Goal: Task Accomplishment & Management: Manage account settings

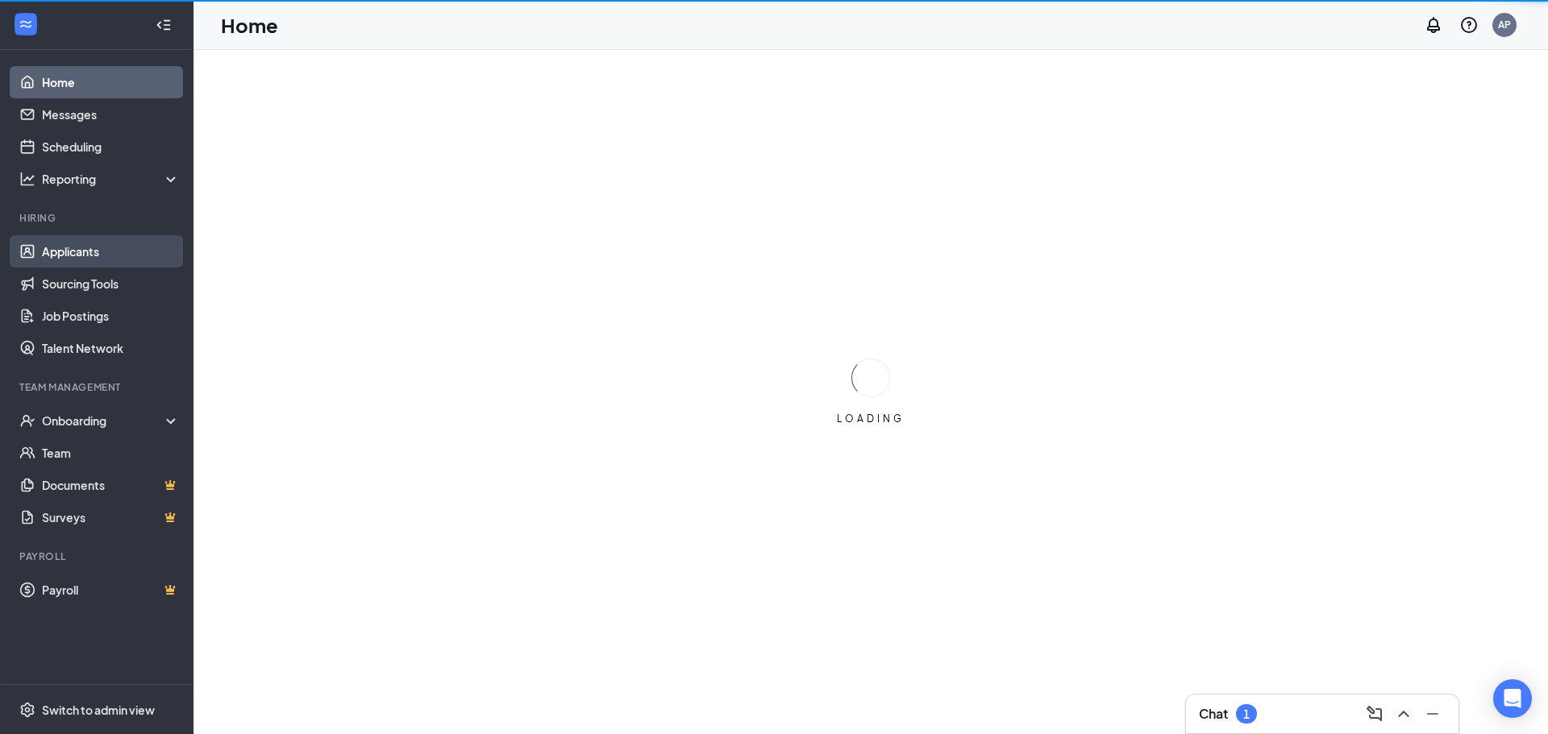
click at [114, 249] on link "Applicants" at bounding box center [111, 251] width 138 height 32
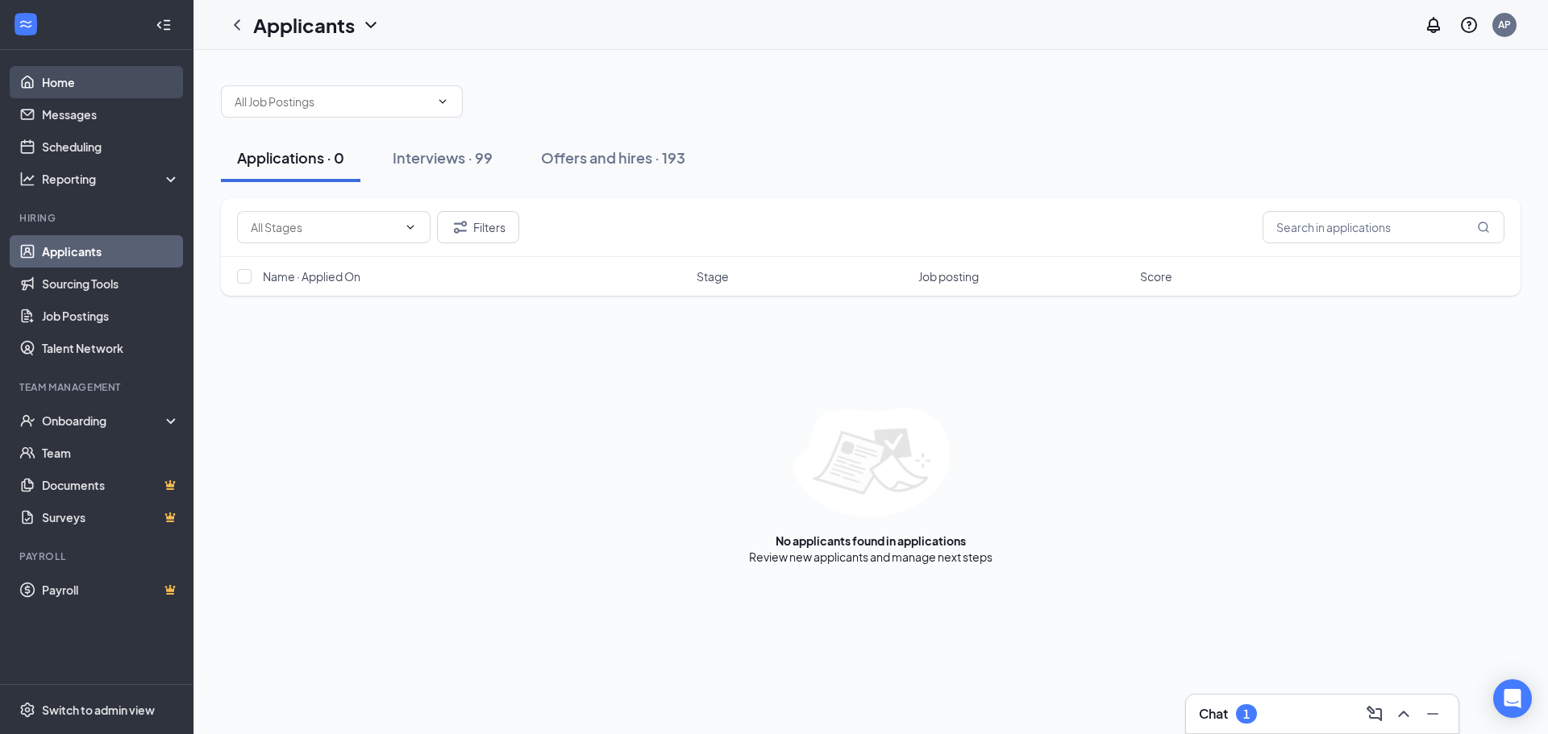
click at [128, 86] on link "Home" at bounding box center [111, 82] width 138 height 32
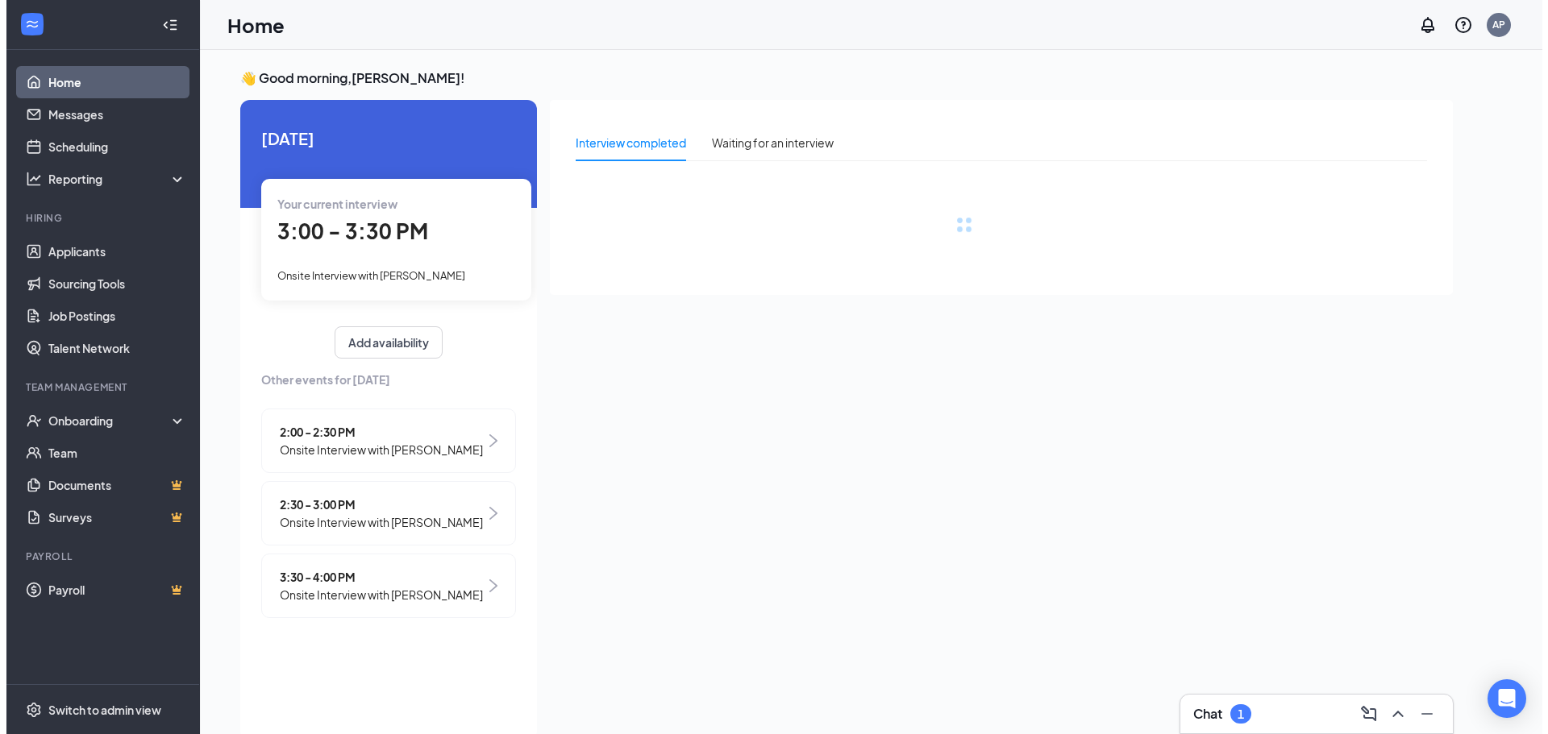
scroll to position [34, 0]
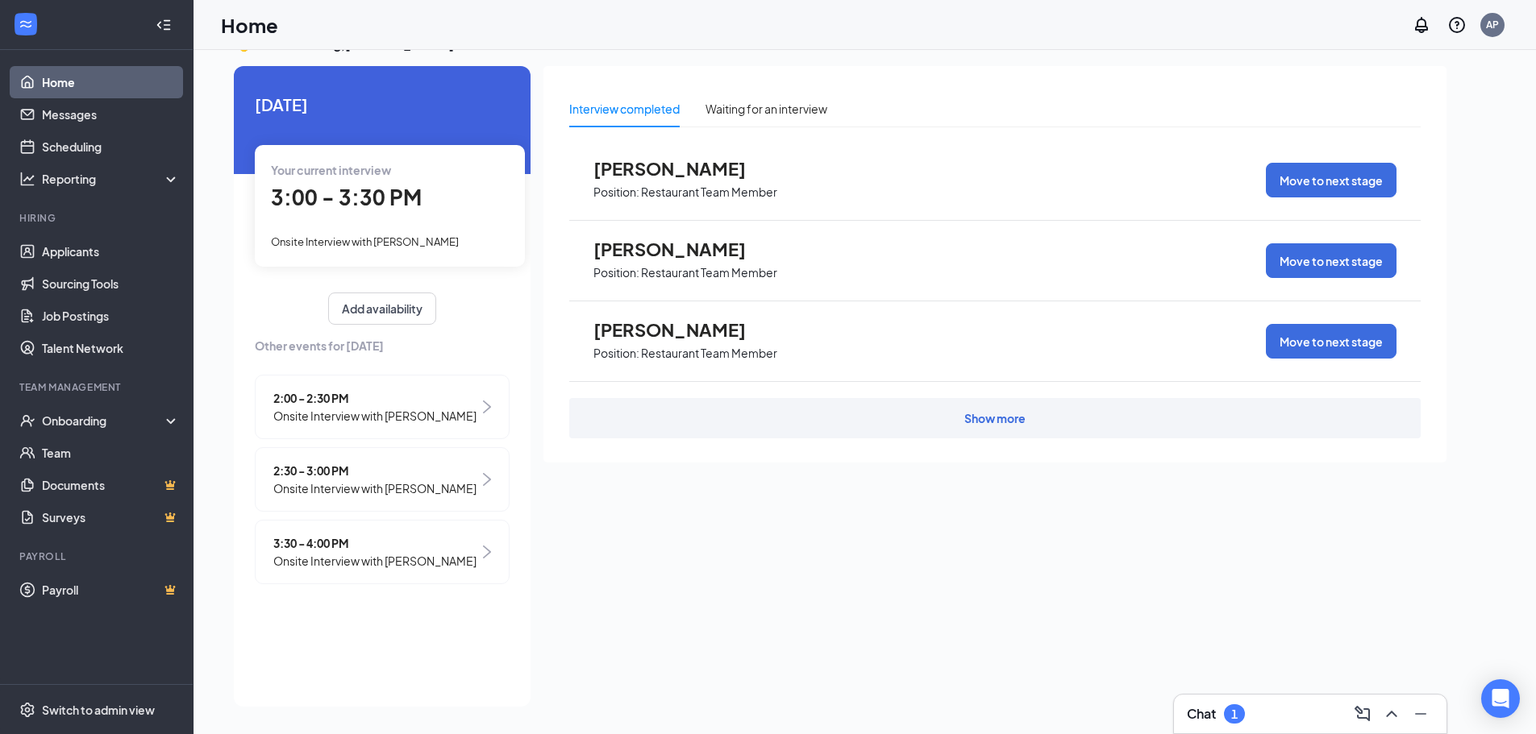
click at [418, 488] on span "Onsite Interview with [PERSON_NAME]" at bounding box center [374, 489] width 203 height 18
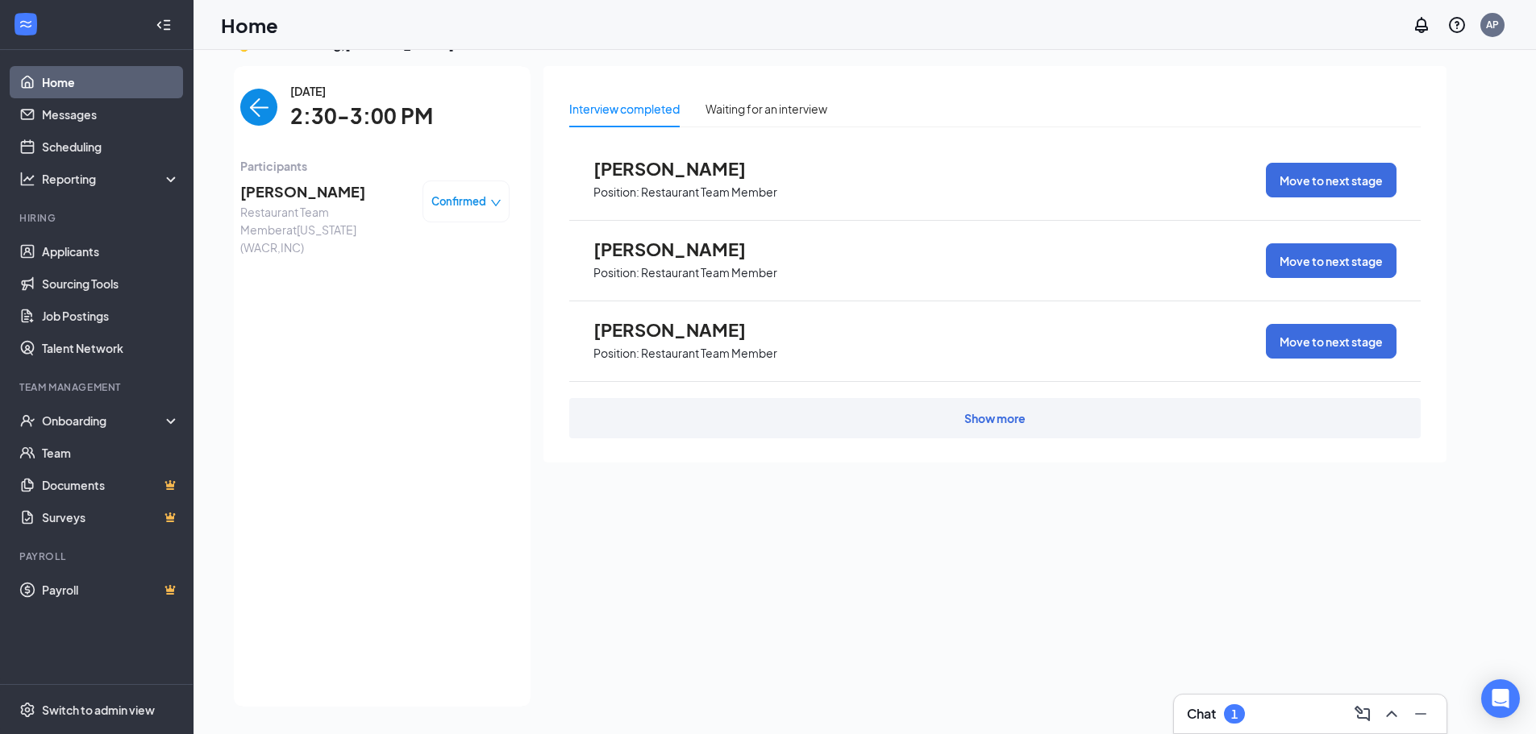
click at [261, 119] on img "back-button" at bounding box center [258, 107] width 37 height 37
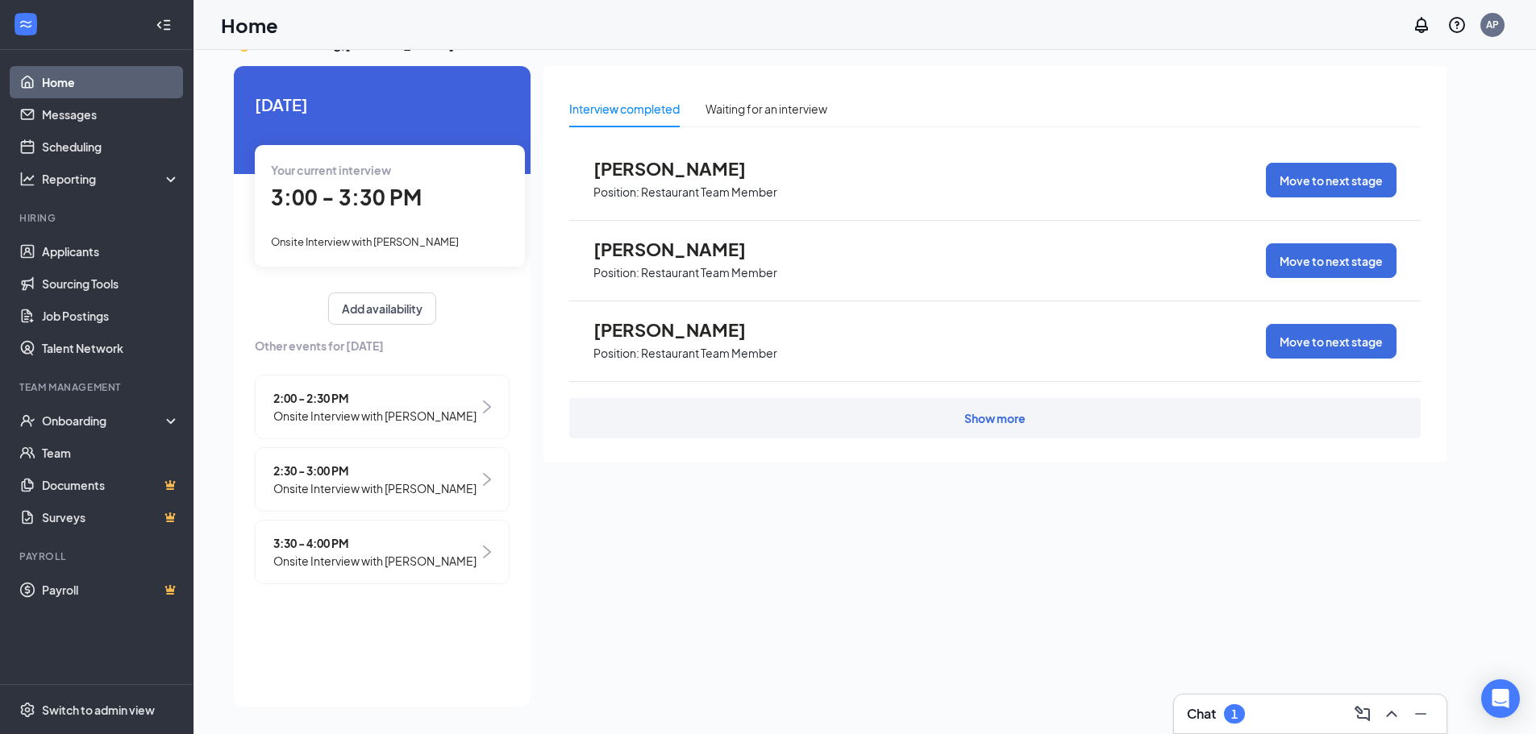
click at [366, 224] on div "Your current interview 3:00 - 3:30 PM Onsite Interview with [PERSON_NAME]" at bounding box center [390, 205] width 270 height 121
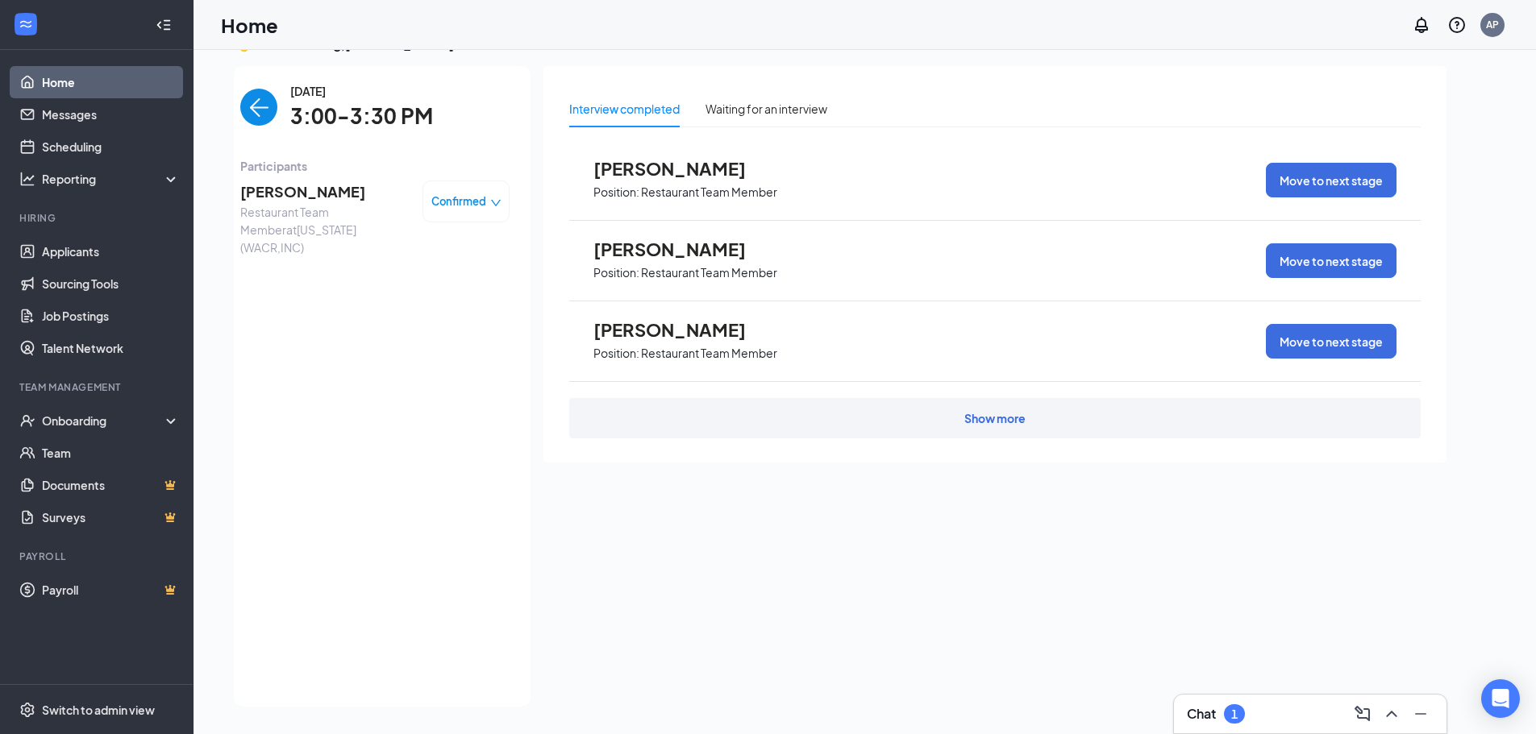
click at [284, 201] on span "[PERSON_NAME]" at bounding box center [324, 192] width 169 height 23
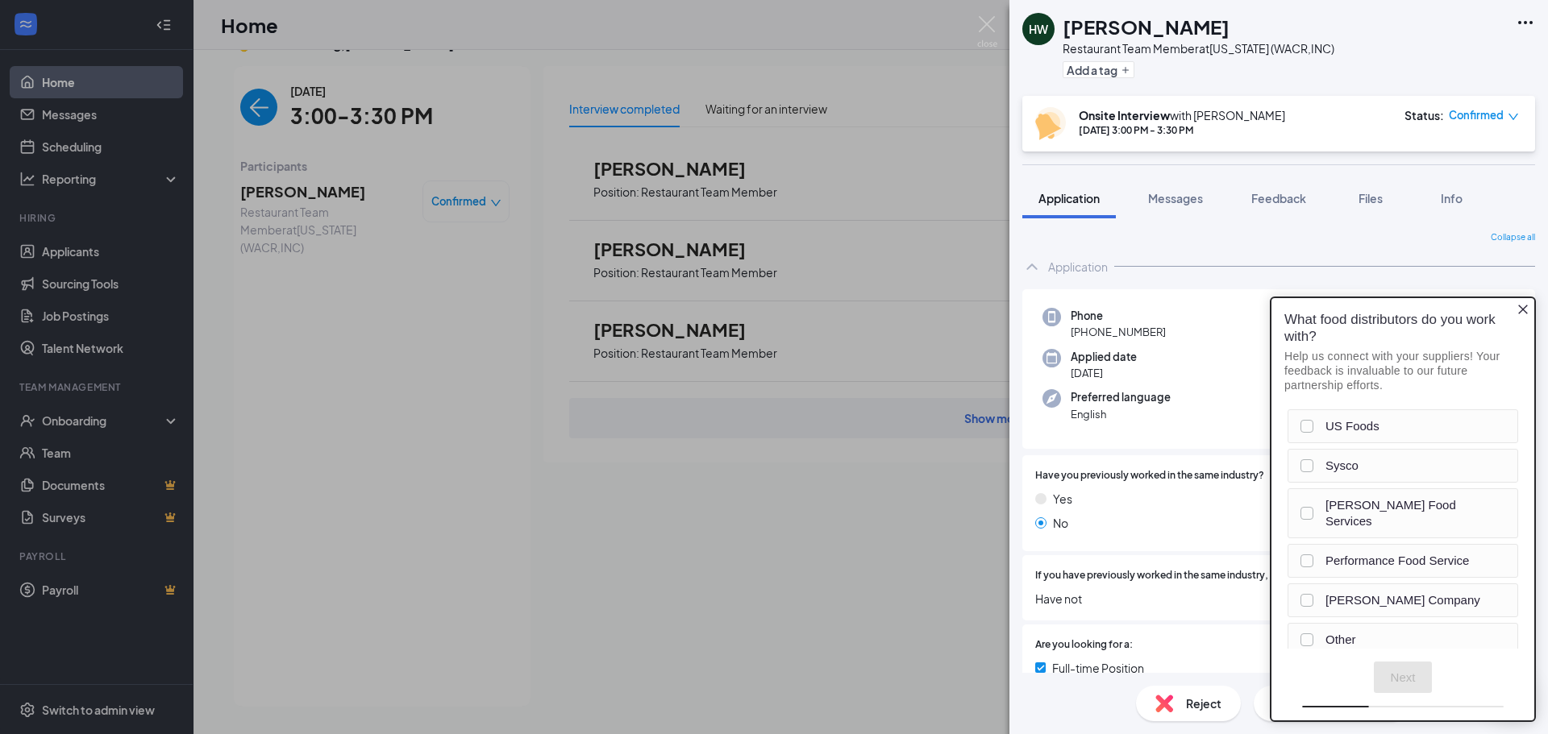
click at [352, 536] on div "[PERSON_NAME] Restaurant Team Member at [US_STATE] ([GEOGRAPHIC_DATA],INC) Add …" at bounding box center [774, 367] width 1548 height 734
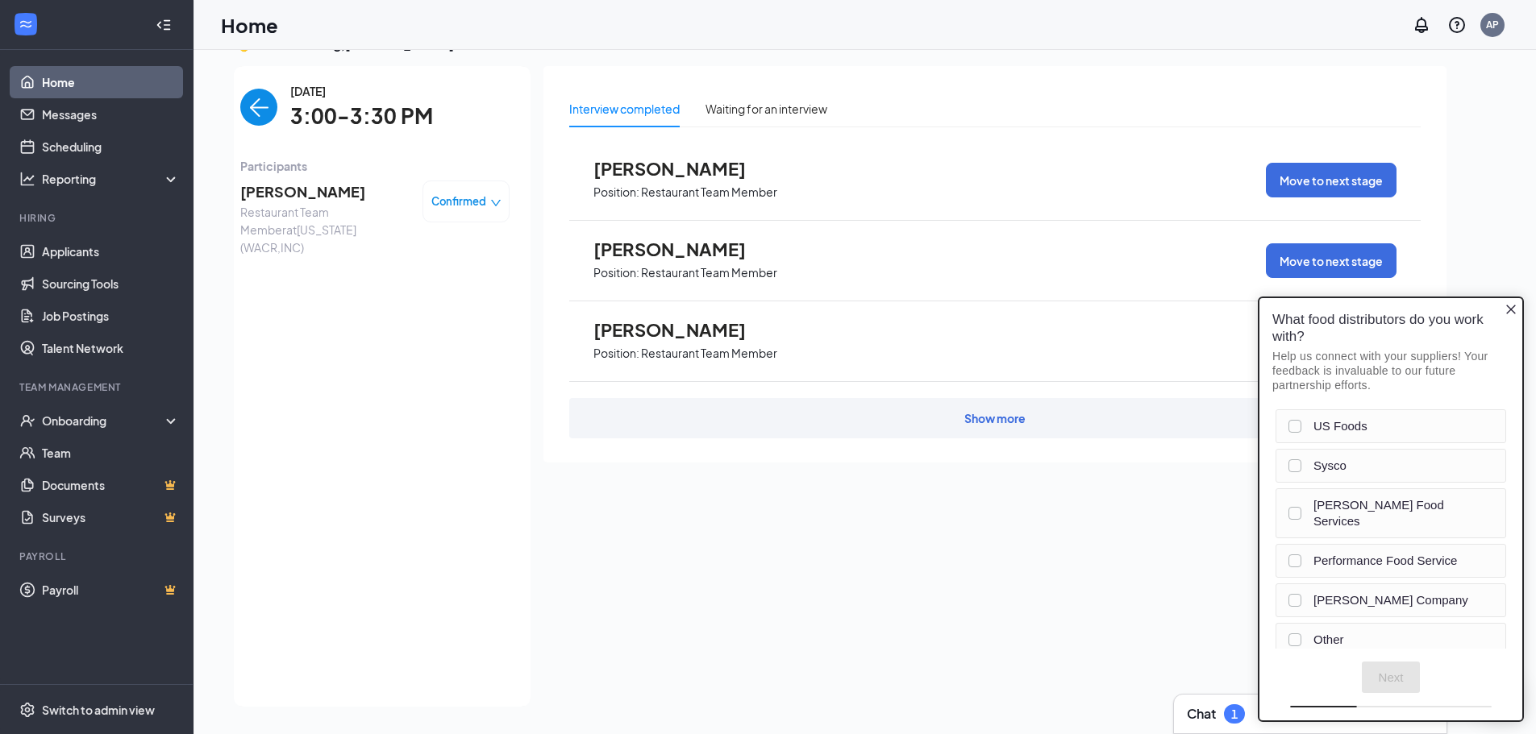
click at [275, 121] on img "back-button" at bounding box center [258, 107] width 37 height 37
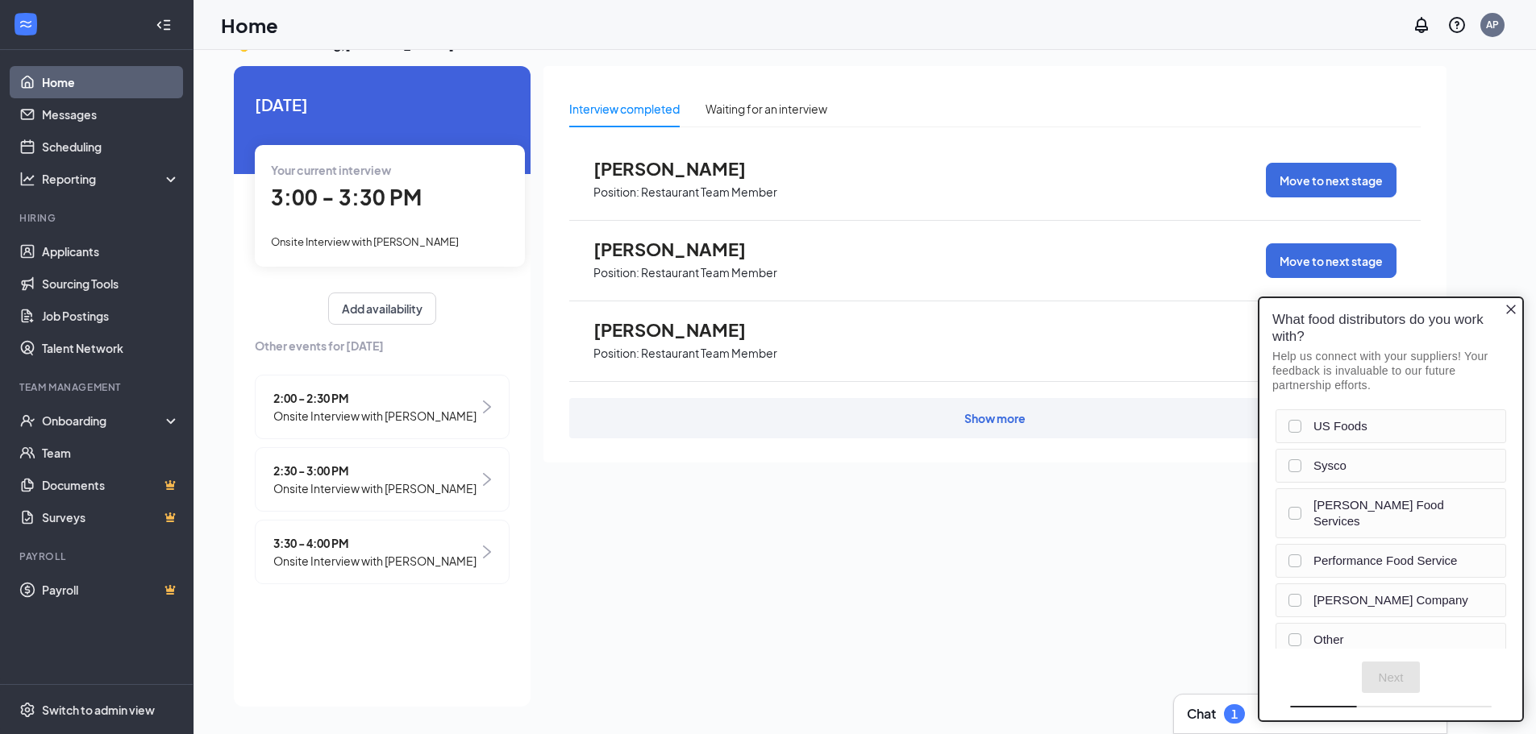
click at [441, 485] on span "Onsite Interview with [PERSON_NAME]" at bounding box center [374, 489] width 203 height 18
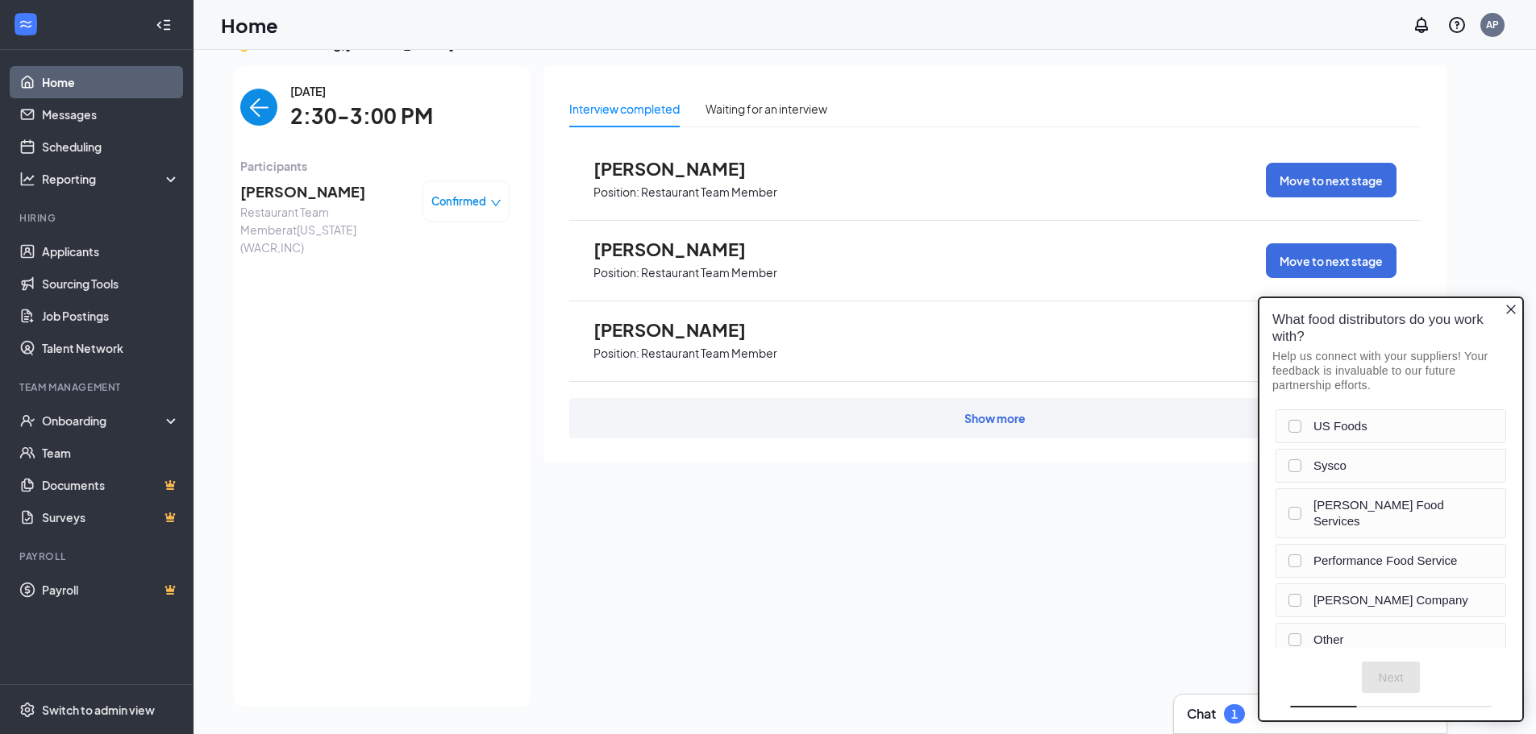
click at [326, 112] on span "2:30-3:00 PM" at bounding box center [361, 116] width 143 height 33
click at [305, 186] on span "[PERSON_NAME]" at bounding box center [324, 192] width 169 height 23
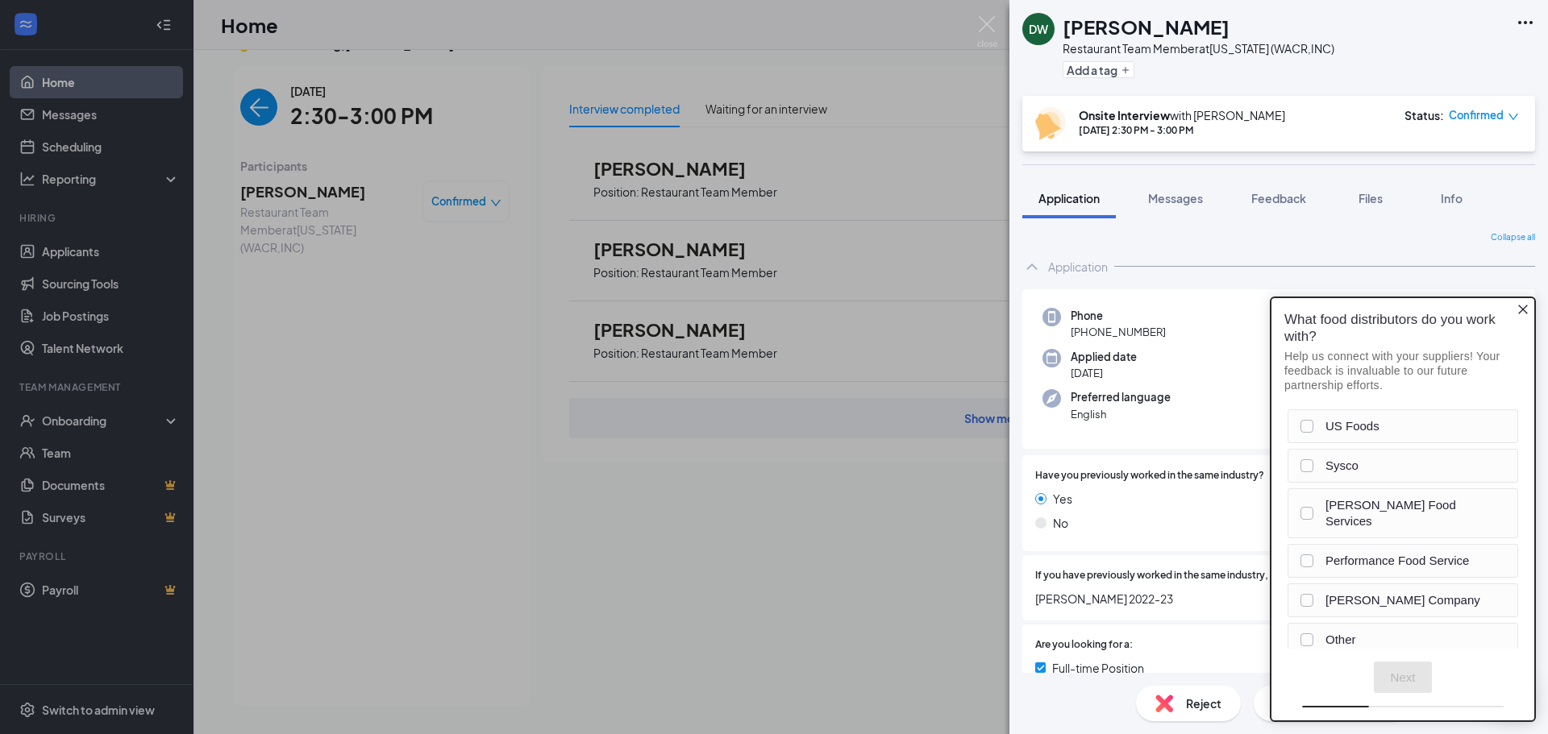
click at [1525, 27] on icon "Ellipses" at bounding box center [1525, 22] width 19 height 19
click at [1521, 20] on icon "Ellipses" at bounding box center [1525, 22] width 19 height 19
click at [1457, 56] on link "View full application" at bounding box center [1438, 60] width 174 height 16
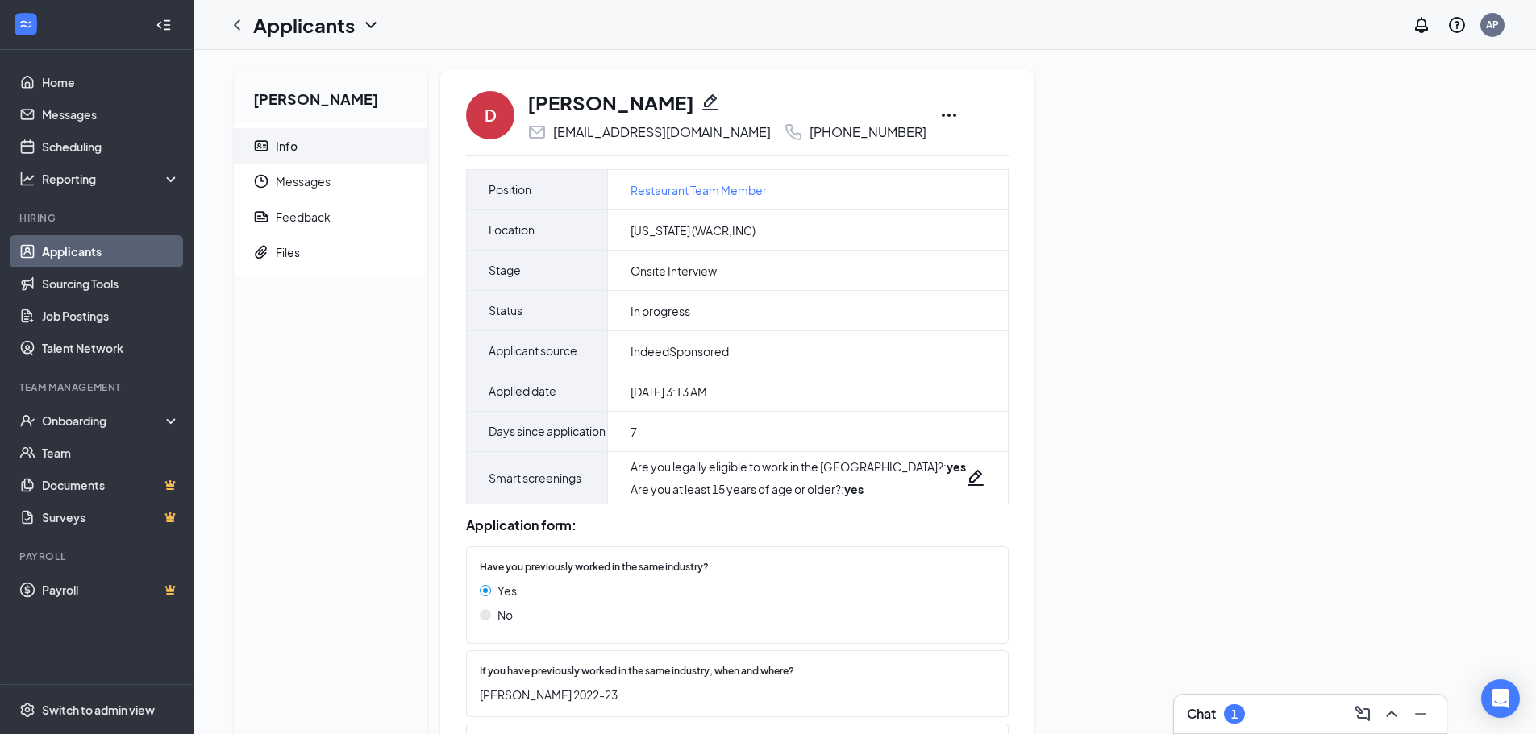
click at [939, 119] on icon "Ellipses" at bounding box center [948, 115] width 19 height 19
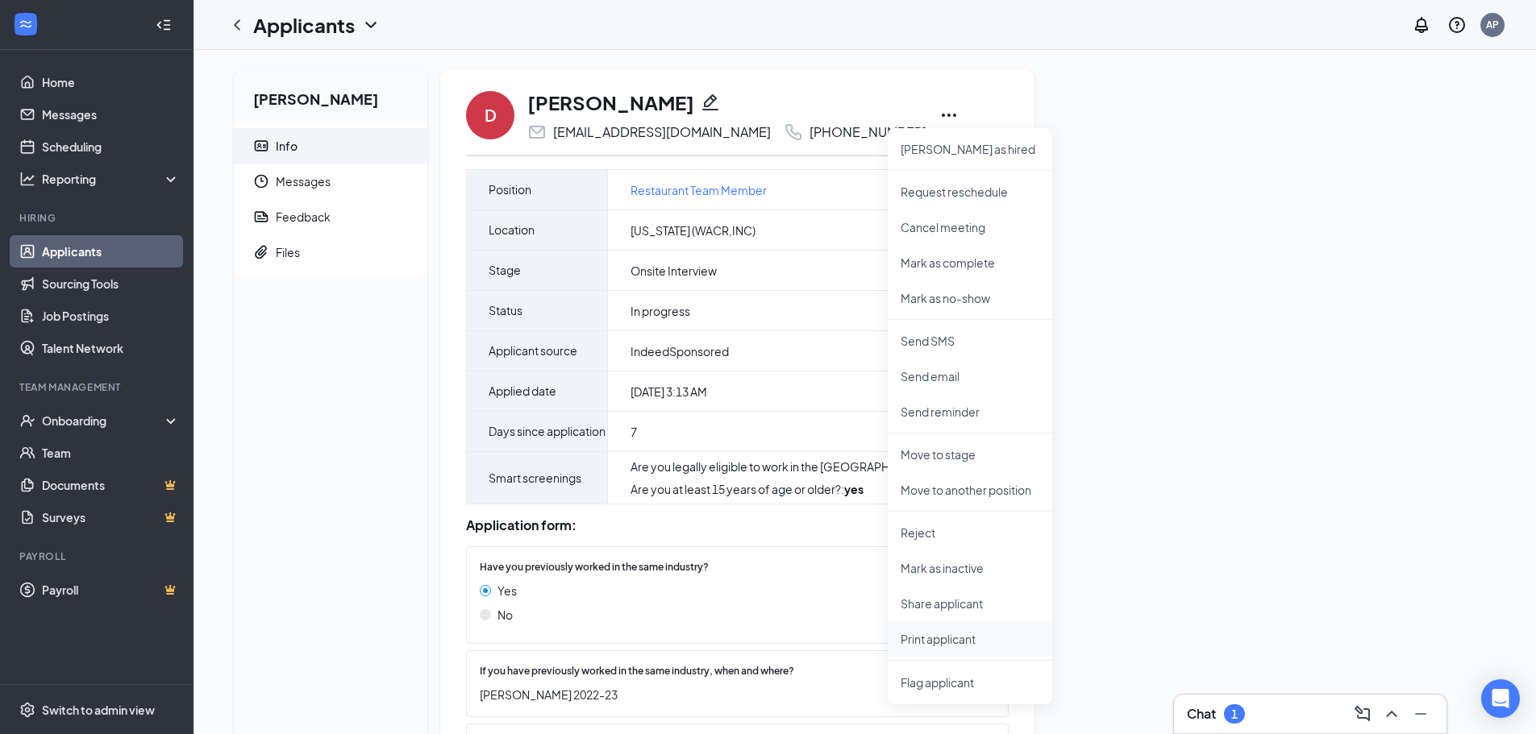
click at [977, 647] on li "Print applicant" at bounding box center [970, 639] width 164 height 35
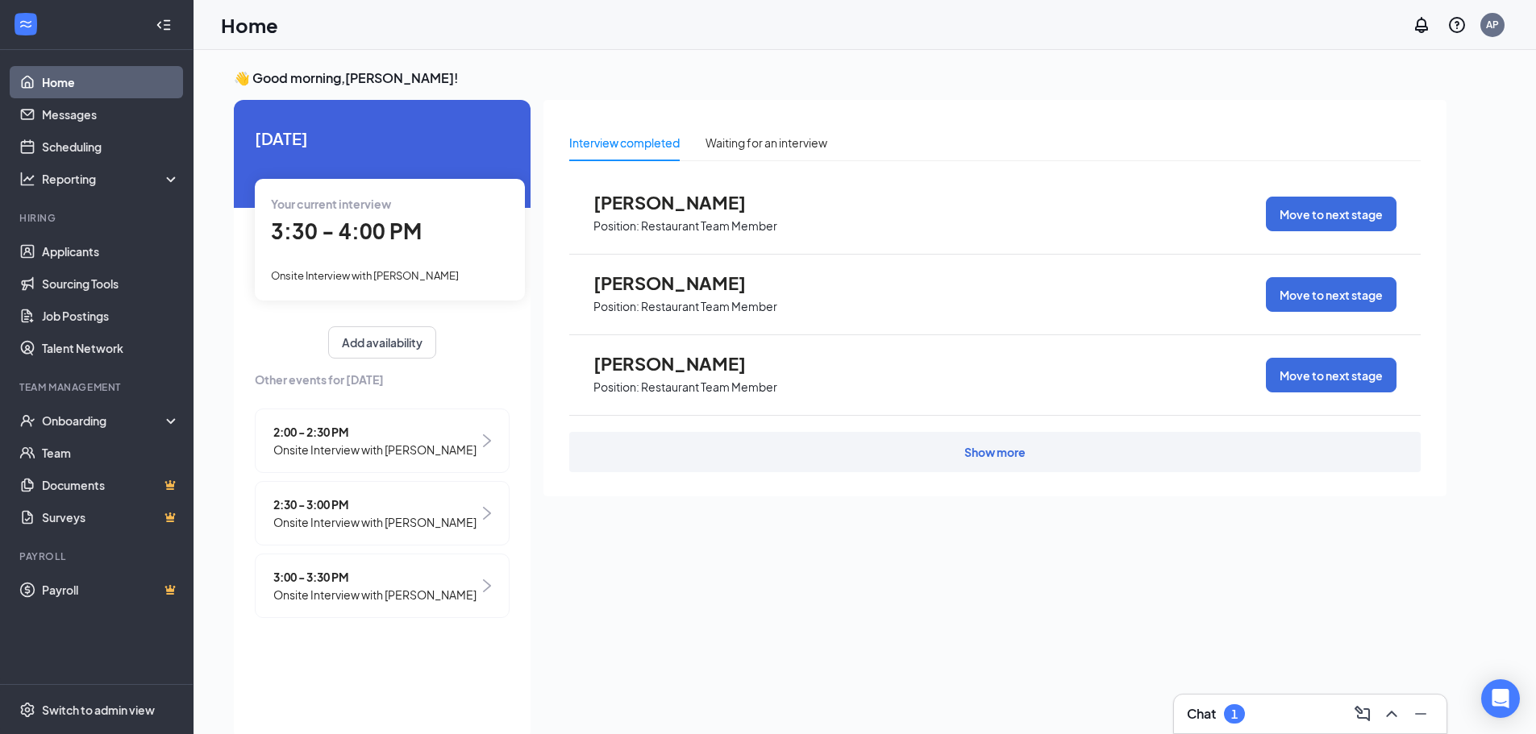
click at [361, 224] on span "3:30 - 4:00 PM" at bounding box center [346, 231] width 151 height 27
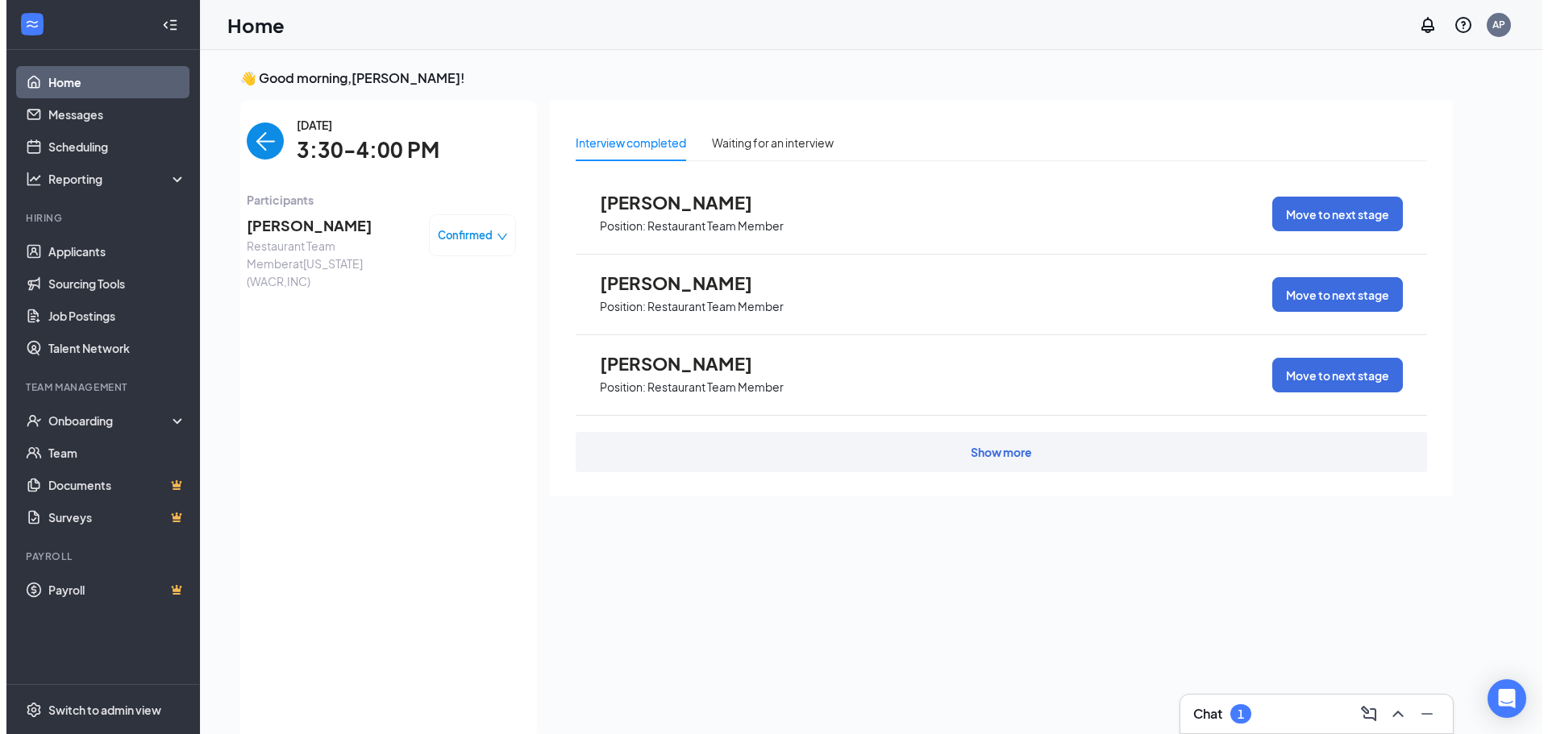
scroll to position [6, 0]
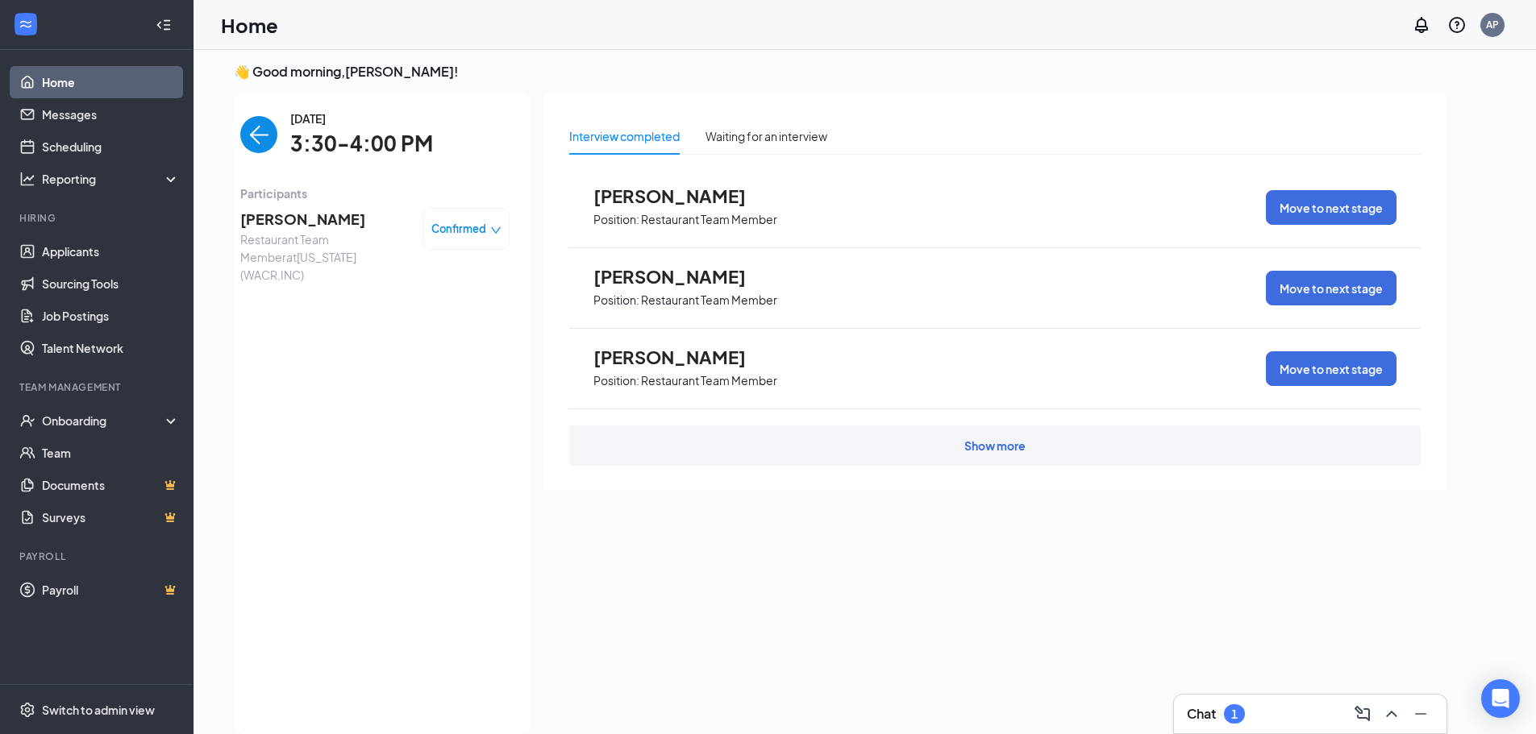
click at [294, 219] on span "Angelina Holthaus" at bounding box center [324, 219] width 169 height 23
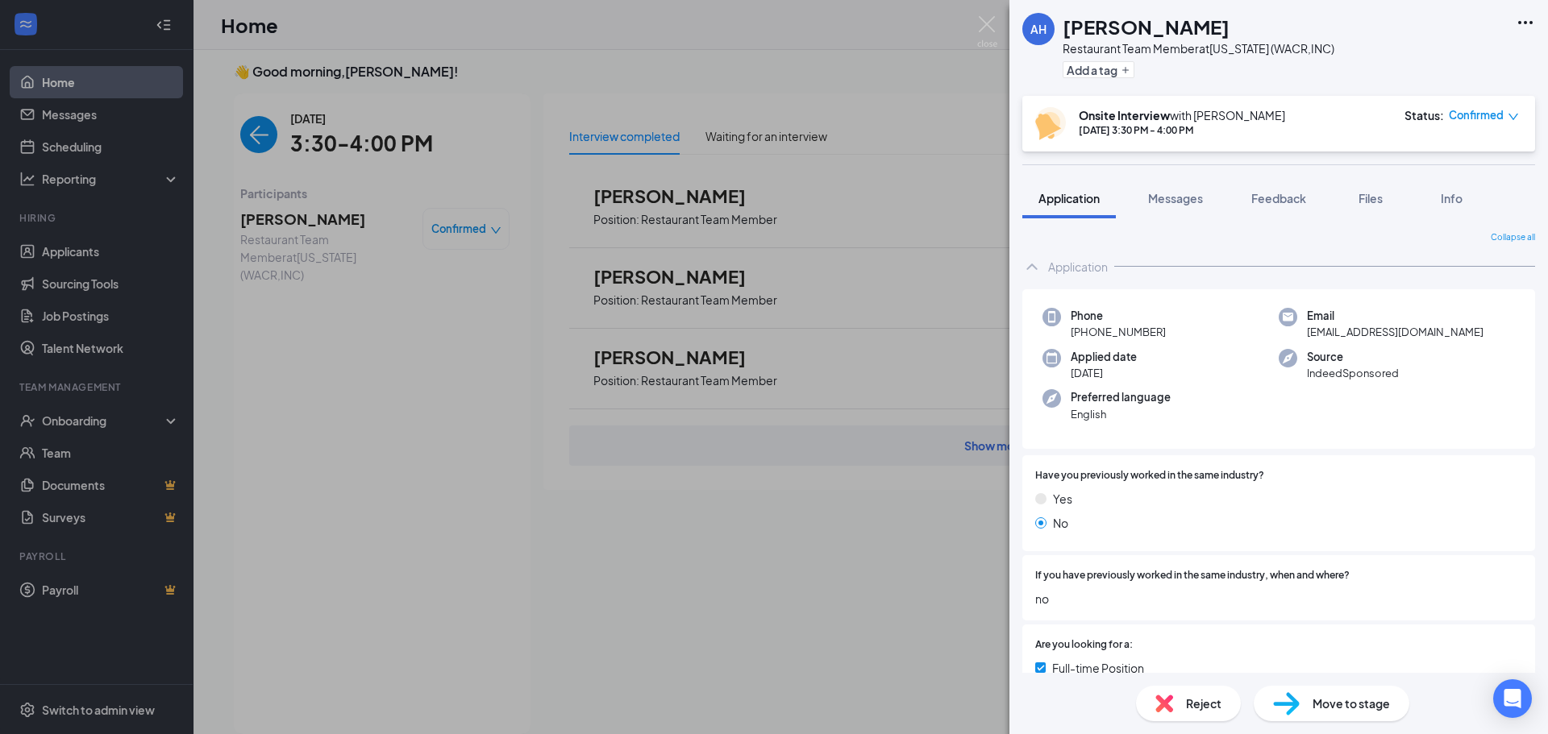
click at [1523, 24] on icon "Ellipses" at bounding box center [1525, 22] width 19 height 19
click at [1529, 27] on icon "Ellipses" at bounding box center [1525, 22] width 19 height 19
click at [1441, 68] on link "View full application" at bounding box center [1438, 60] width 174 height 16
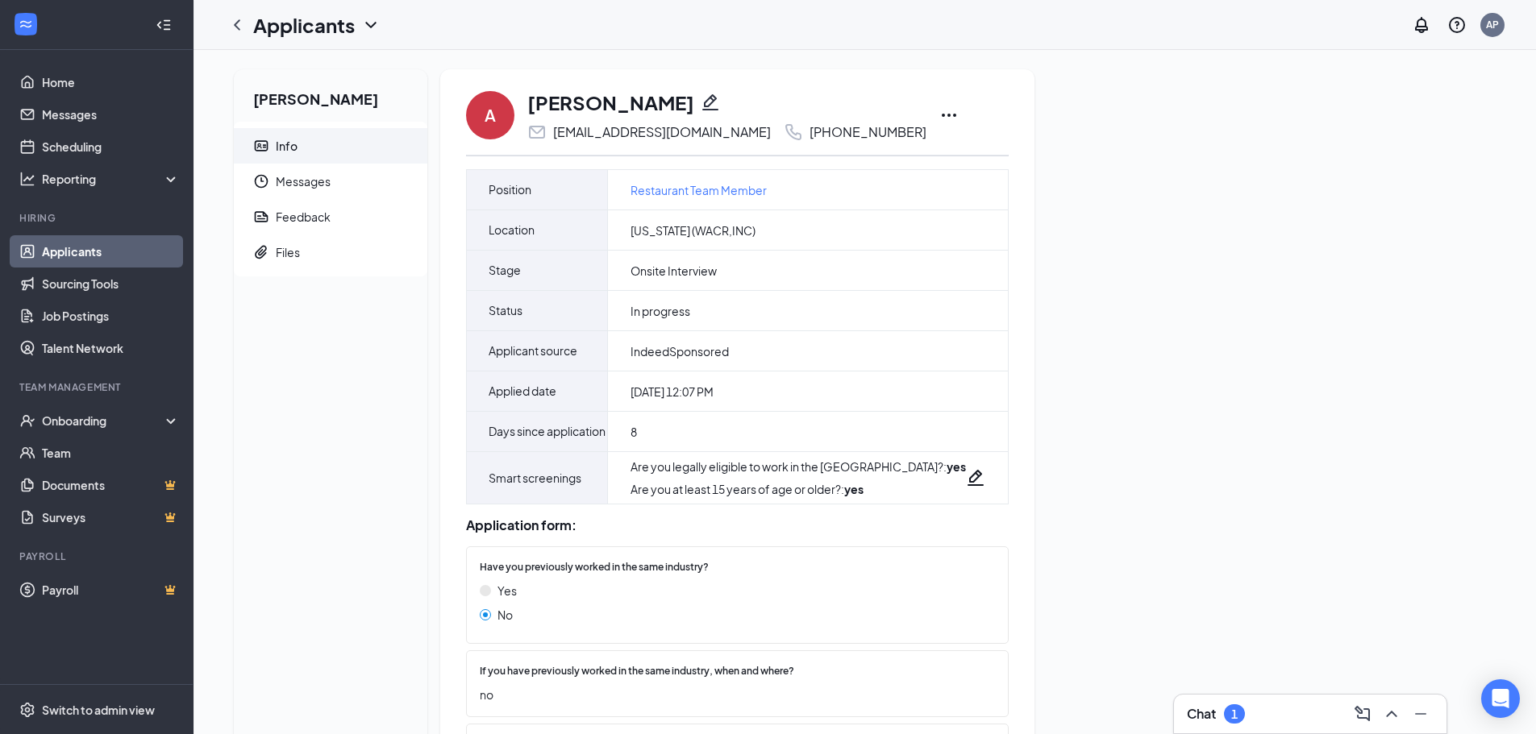
click at [939, 120] on icon "Ellipses" at bounding box center [948, 115] width 19 height 19
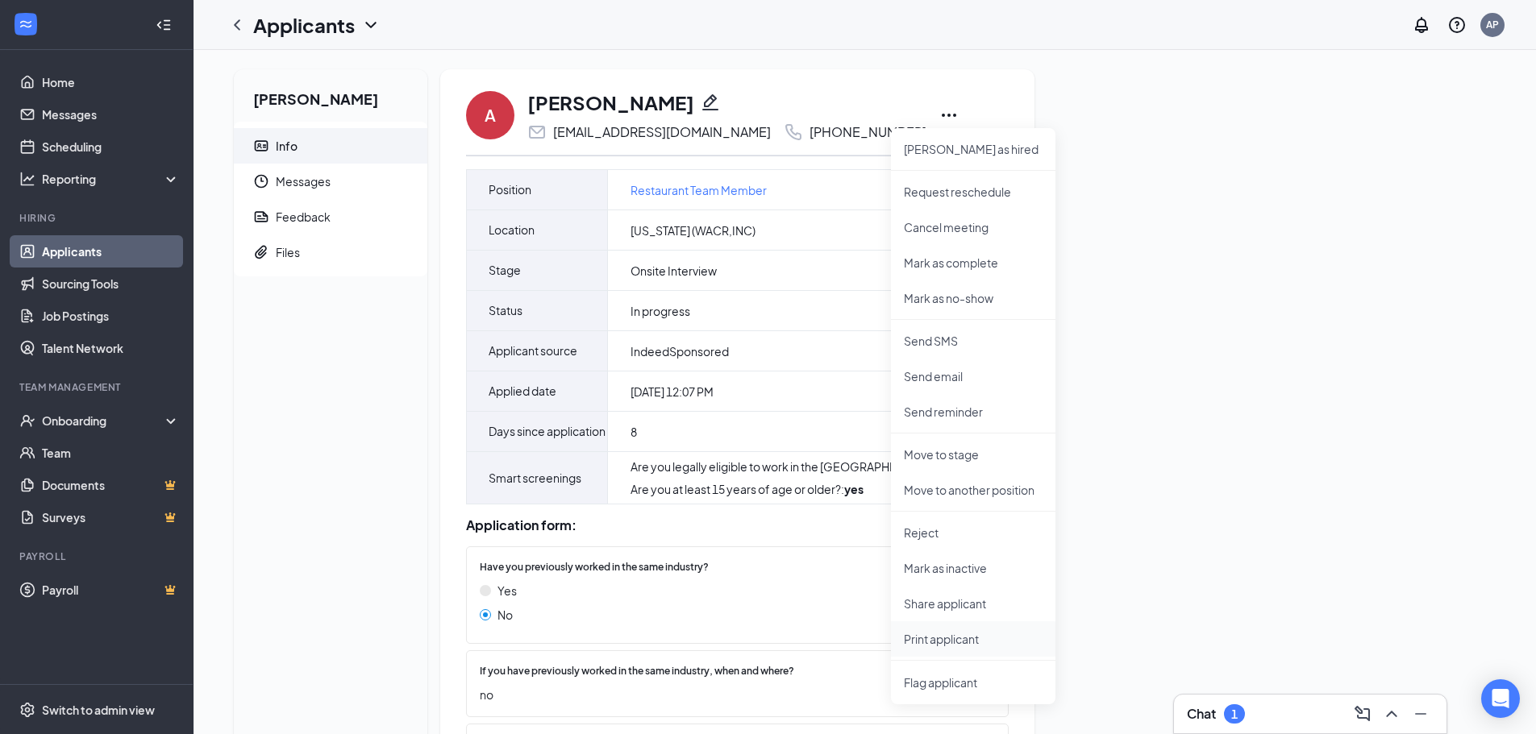
click at [953, 640] on p "Print applicant" at bounding box center [973, 639] width 139 height 16
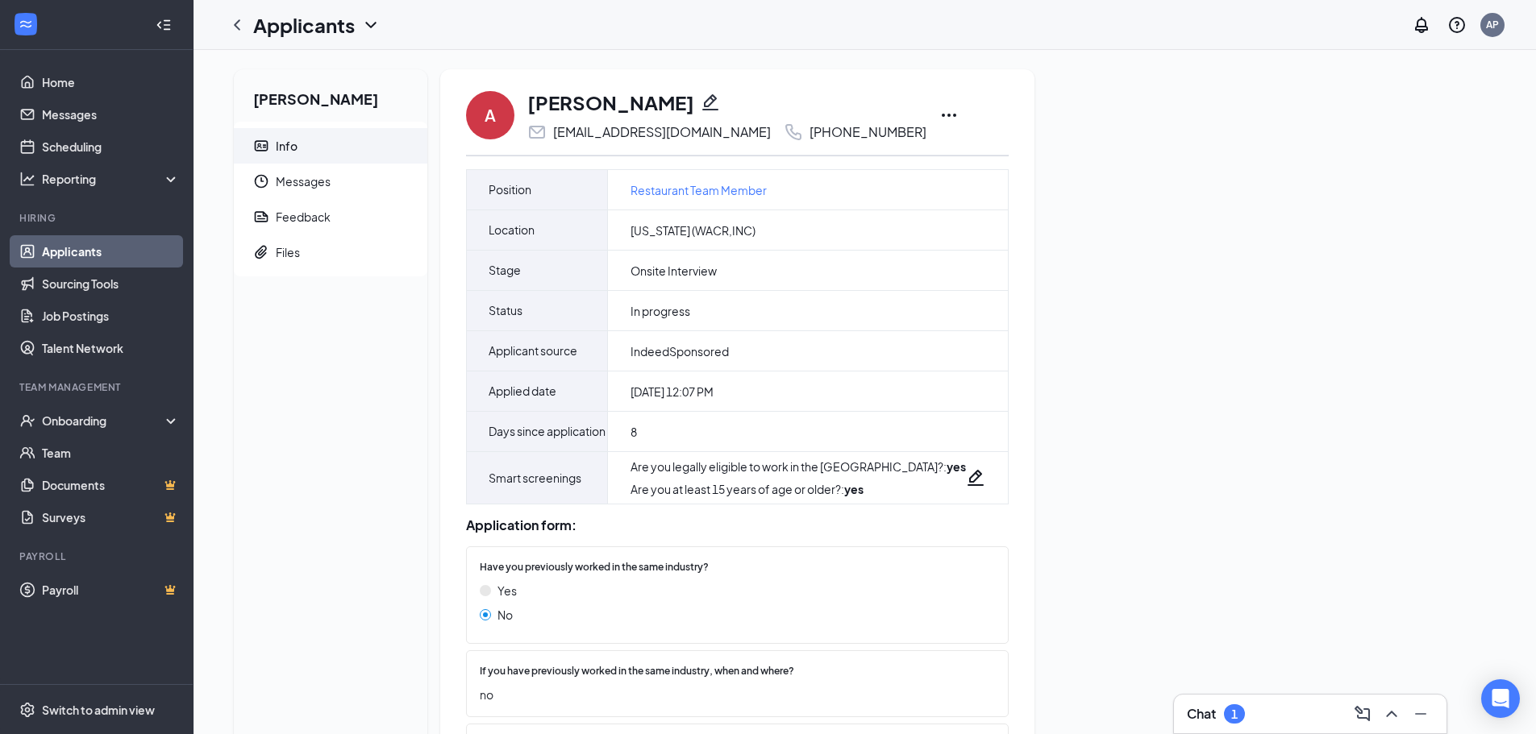
click at [939, 119] on icon "Ellipses" at bounding box center [948, 115] width 19 height 19
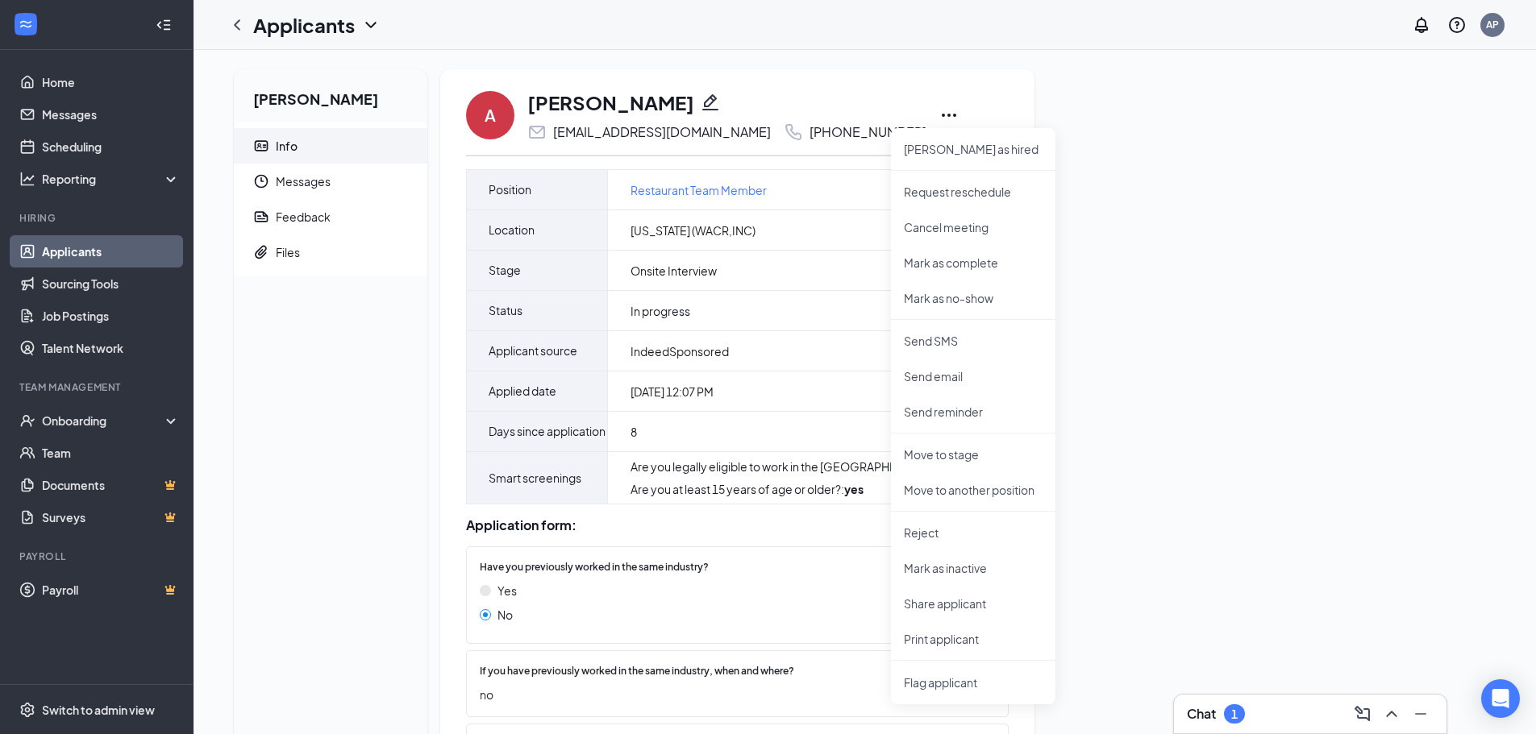
click at [1126, 548] on div "Angelina Holthaus Info Messages Feedback Files A Angelina Holthaus spazangel200…" at bounding box center [865, 641] width 1288 height 1144
